Goal: Transaction & Acquisition: Purchase product/service

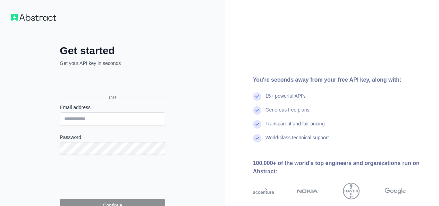
click at [119, 113] on input "Email address" at bounding box center [113, 118] width 106 height 13
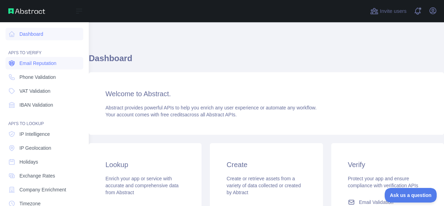
click at [25, 69] on link "Email Reputation" at bounding box center [45, 63] width 78 height 12
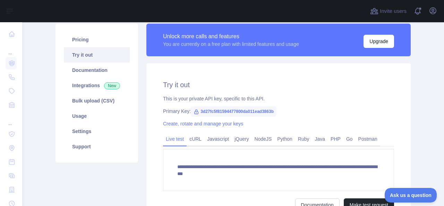
scroll to position [58, 0]
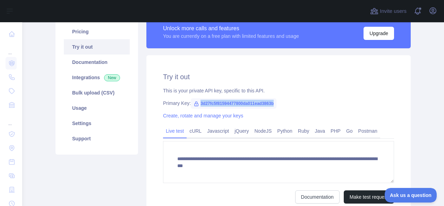
drag, startPoint x: 273, startPoint y: 102, endPoint x: 189, endPoint y: 98, distance: 83.4
click at [191, 98] on span "3d27fc5f81594477800da011ead3863b" at bounding box center [234, 103] width 86 height 10
copy span "3d27fc5f81594477800da011ead3863b"
click at [250, 82] on div "**********" at bounding box center [278, 137] width 264 height 165
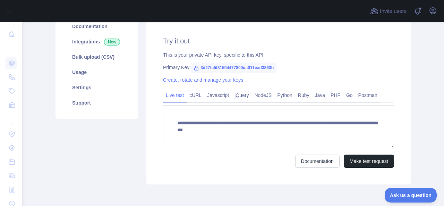
scroll to position [94, 0]
click at [267, 95] on link "NodeJS" at bounding box center [263, 94] width 23 height 11
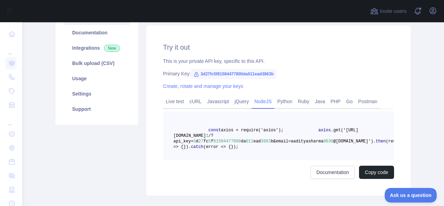
scroll to position [87, 0]
click at [194, 75] on icon at bounding box center [197, 75] width 6 height 6
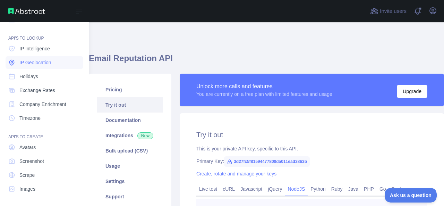
scroll to position [0, 0]
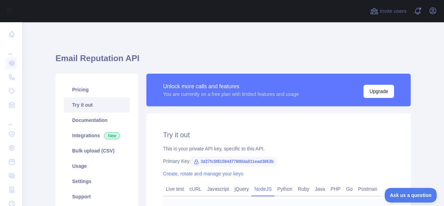
click at [252, 66] on h1 "Email Reputation API" at bounding box center [233, 61] width 355 height 17
click at [84, 86] on link "Pricing" at bounding box center [97, 89] width 66 height 15
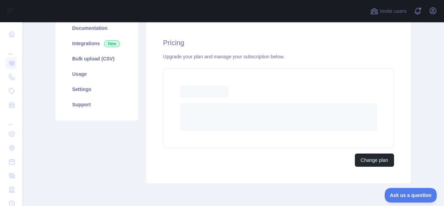
scroll to position [92, 0]
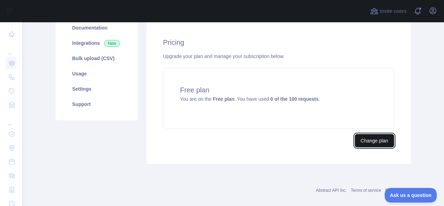
click at [368, 141] on button "Change plan" at bounding box center [374, 140] width 39 height 13
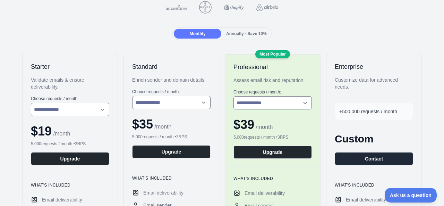
scroll to position [75, 0]
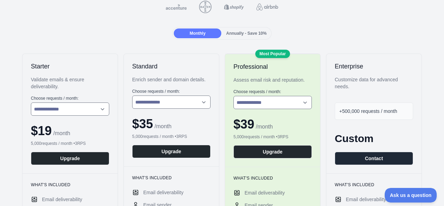
click at [293, 111] on div "**********" at bounding box center [272, 110] width 95 height 113
click at [286, 105] on select "**********" at bounding box center [273, 102] width 78 height 13
click at [234, 96] on select "**********" at bounding box center [273, 102] width 78 height 13
click at [265, 107] on select "**********" at bounding box center [273, 102] width 78 height 13
select select "*"
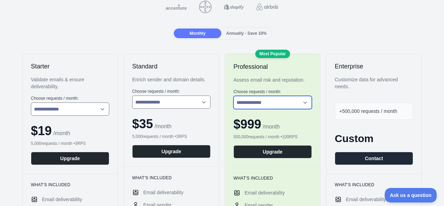
click at [234, 96] on select "**********" at bounding box center [273, 102] width 78 height 13
click at [294, 124] on div "$ 499 / month" at bounding box center [273, 124] width 78 height 14
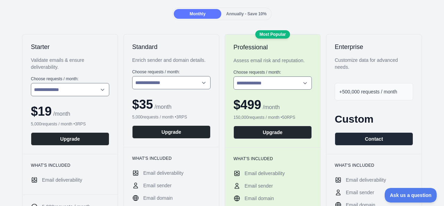
scroll to position [94, 0]
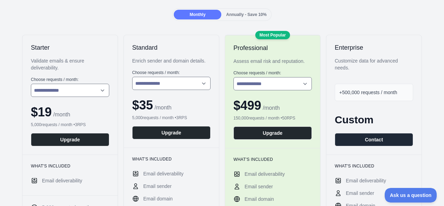
click at [264, 16] on div "Annually - Save 10%" at bounding box center [247, 15] width 48 height 10
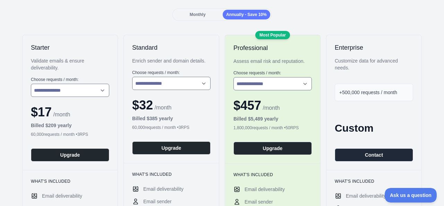
click at [244, 18] on div "Annually - Save 10%" at bounding box center [247, 15] width 48 height 10
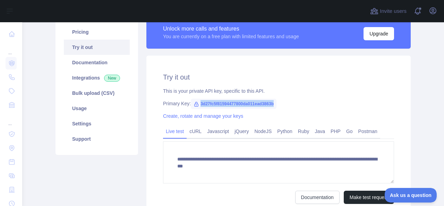
drag, startPoint x: 276, startPoint y: 98, endPoint x: 194, endPoint y: 105, distance: 81.5
click at [194, 105] on div "**********" at bounding box center [278, 138] width 264 height 165
copy span "3d27fc5f81594477800da011ead3863b"
click at [284, 115] on div "Create, rotate and manage your keys" at bounding box center [278, 115] width 231 height 7
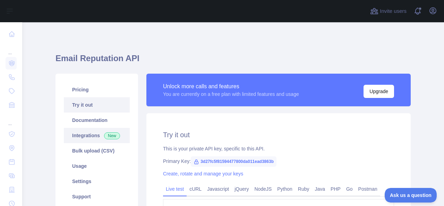
click at [109, 133] on span "New" at bounding box center [112, 135] width 16 height 7
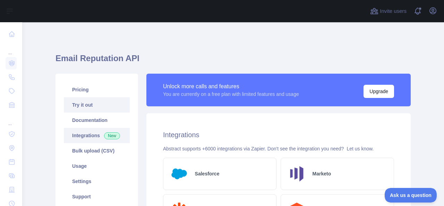
click at [99, 107] on link "Try it out" at bounding box center [97, 104] width 66 height 15
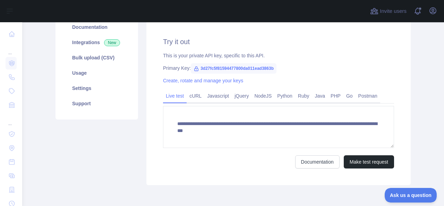
scroll to position [123, 0]
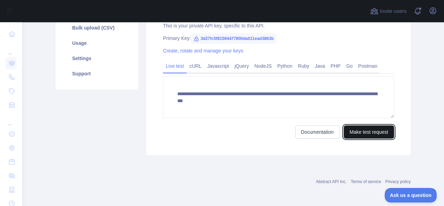
click at [352, 134] on button "Make test request" at bounding box center [369, 131] width 50 height 13
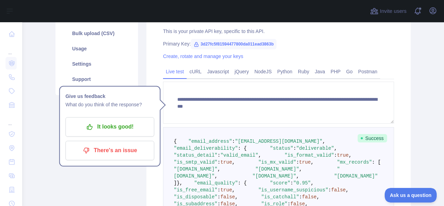
scroll to position [0, 0]
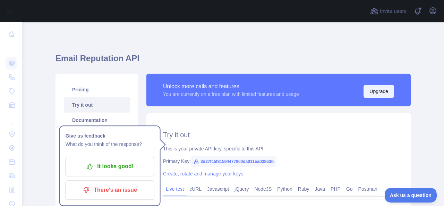
click at [371, 96] on button "Upgrade" at bounding box center [379, 91] width 31 height 13
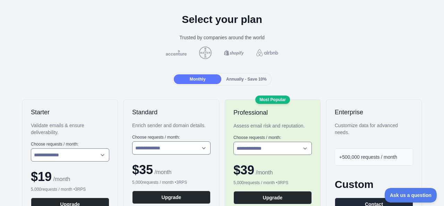
scroll to position [33, 0]
